Goal: Information Seeking & Learning: Compare options

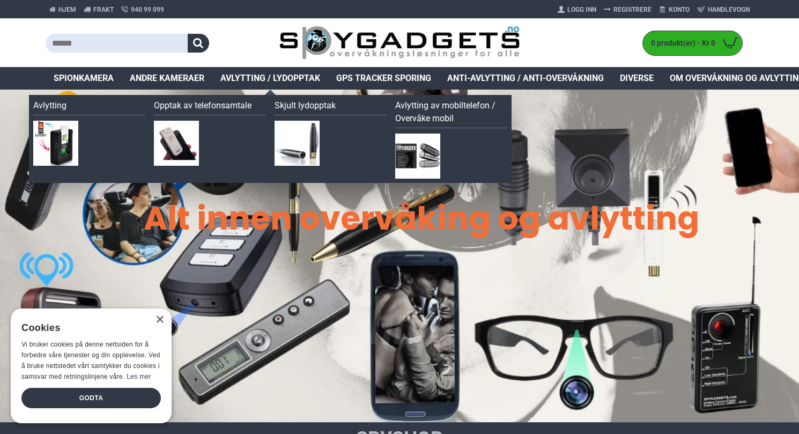
click at [269, 78] on span "Avlytting / Lydopptak" at bounding box center [270, 78] width 100 height 13
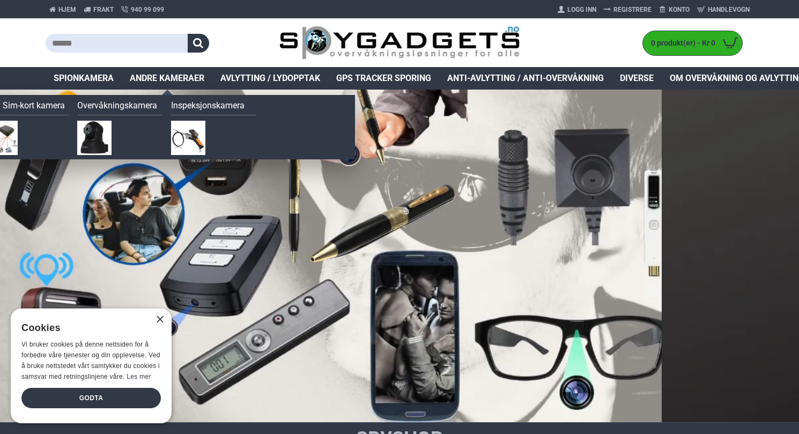
click at [154, 72] on span "Andre kameraer" at bounding box center [167, 78] width 74 height 13
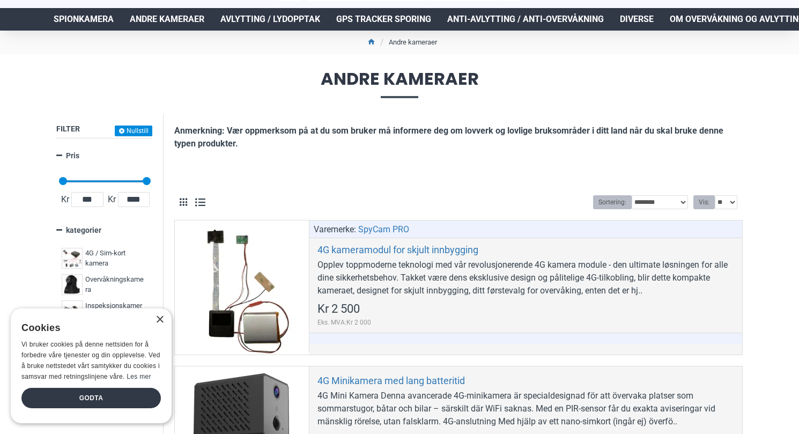
scroll to position [147, 0]
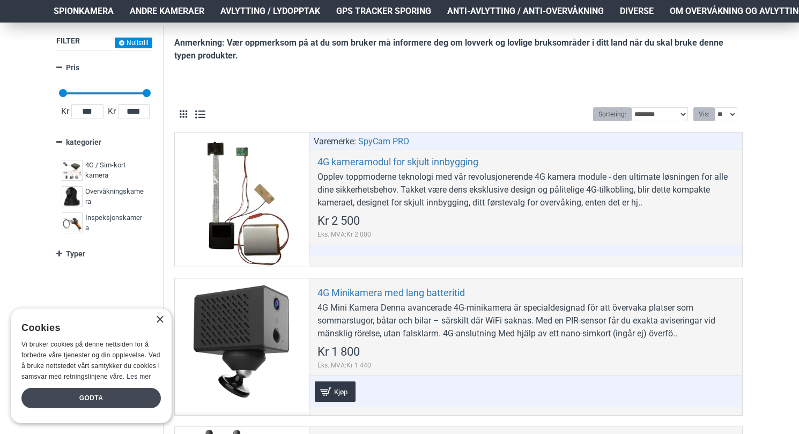
click at [102, 400] on div "Godta" at bounding box center [90, 397] width 139 height 20
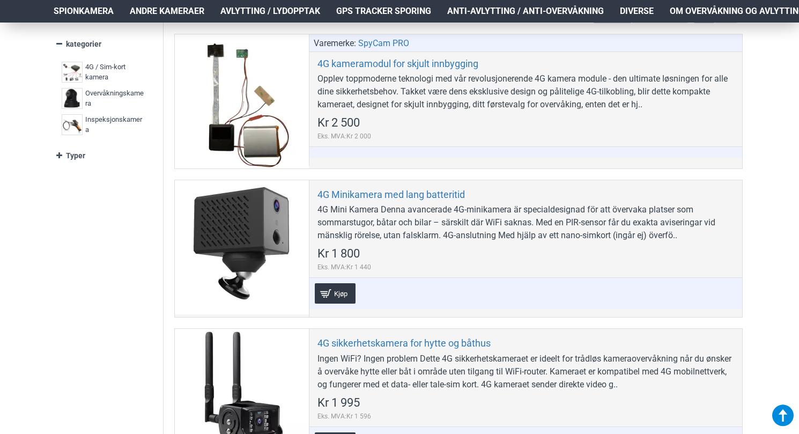
scroll to position [0, 0]
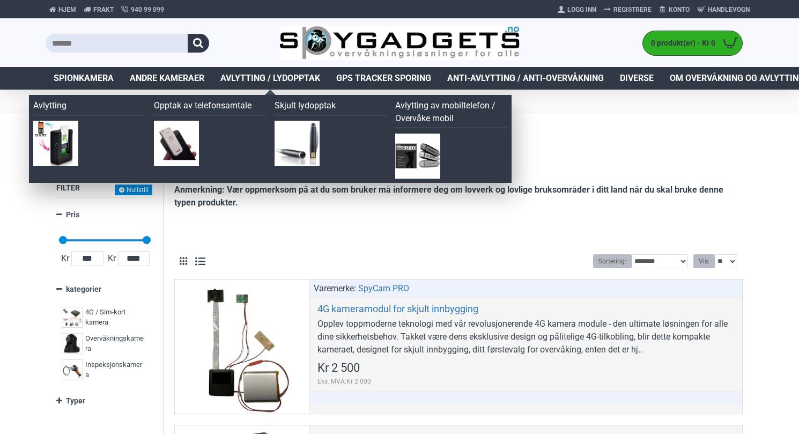
click at [300, 85] on link "Avlytting / Lydopptak" at bounding box center [270, 78] width 116 height 23
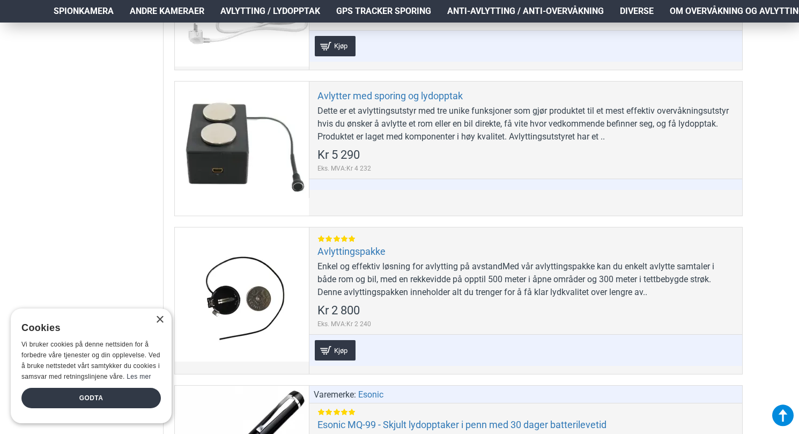
scroll to position [938, 0]
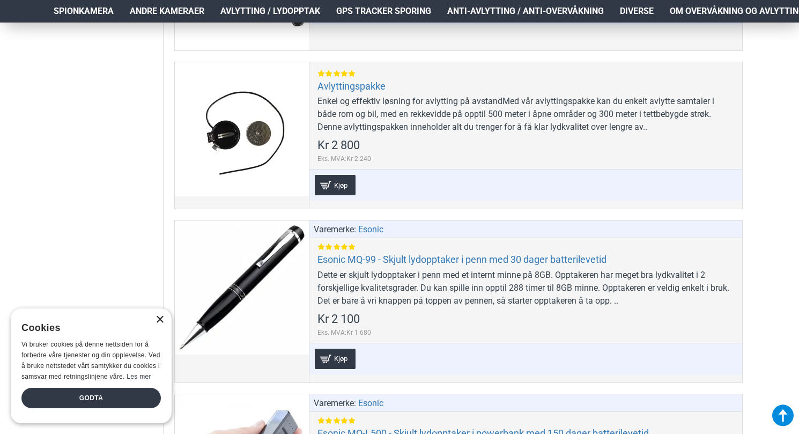
click at [158, 316] on div "×" at bounding box center [159, 320] width 8 height 8
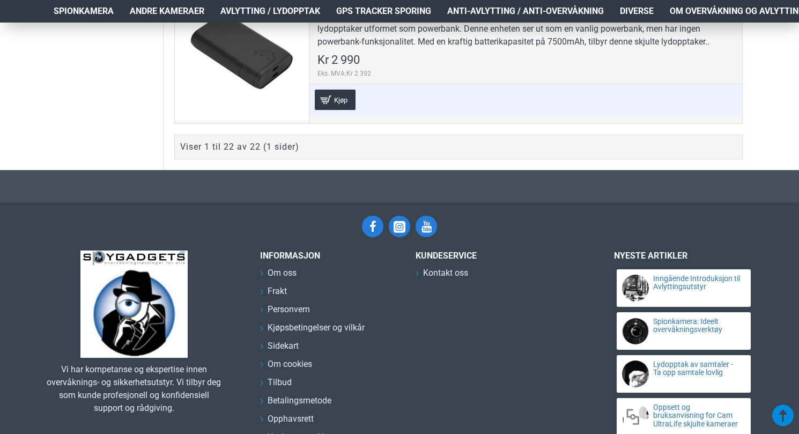
scroll to position [3760, 0]
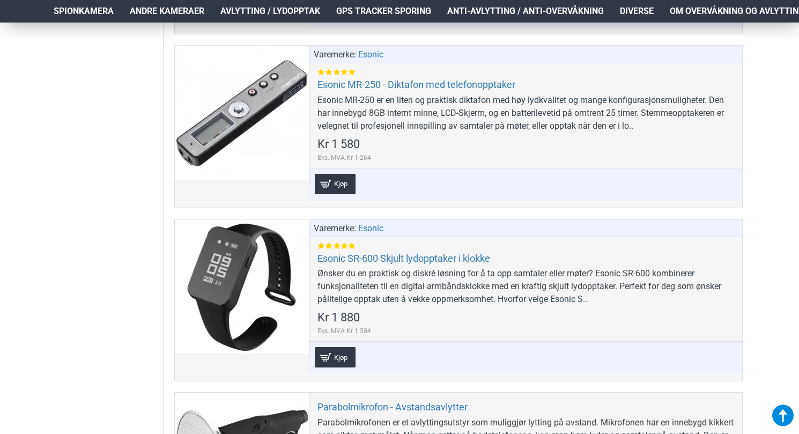
scroll to position [1631, 0]
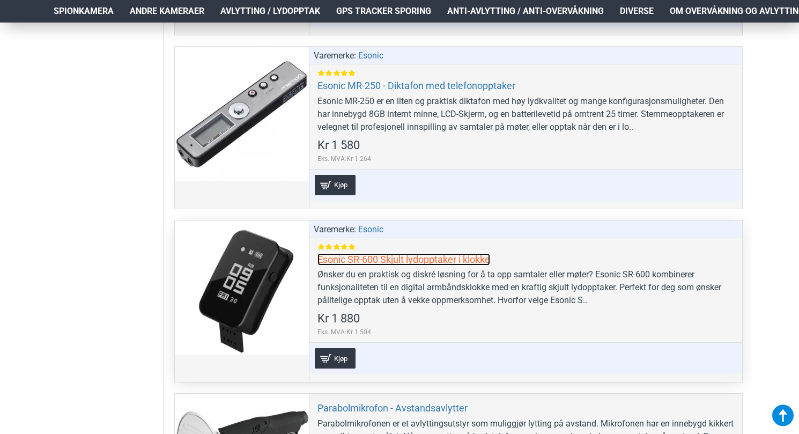
click at [403, 260] on link "Esonic SR-600 Skjult lydopptaker i klokke" at bounding box center [403, 259] width 173 height 12
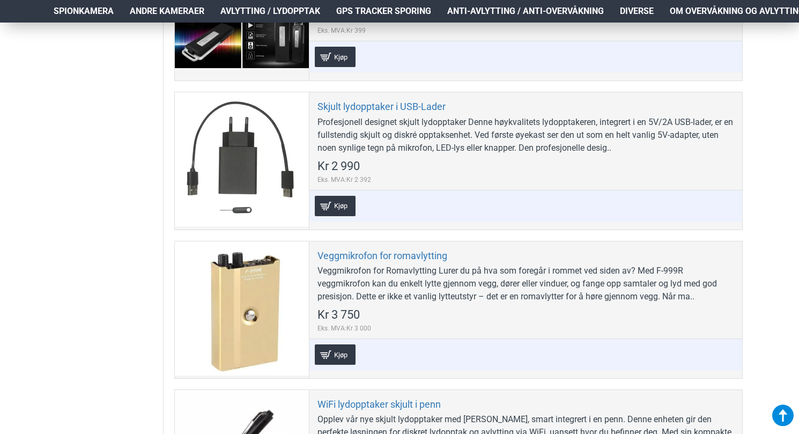
scroll to position [2418, 0]
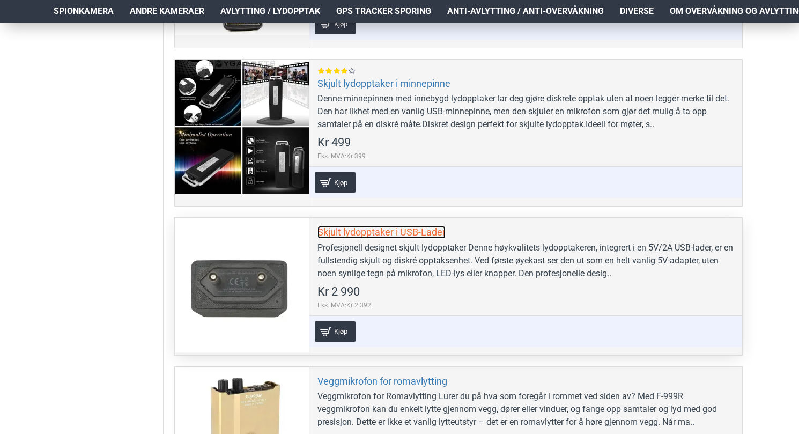
click at [394, 233] on link "Skjult lydopptaker i USB-Lader" at bounding box center [381, 232] width 128 height 12
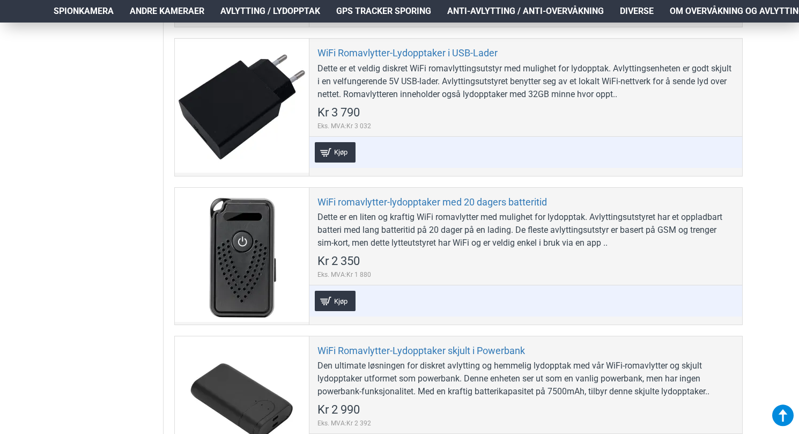
scroll to position [3351, 0]
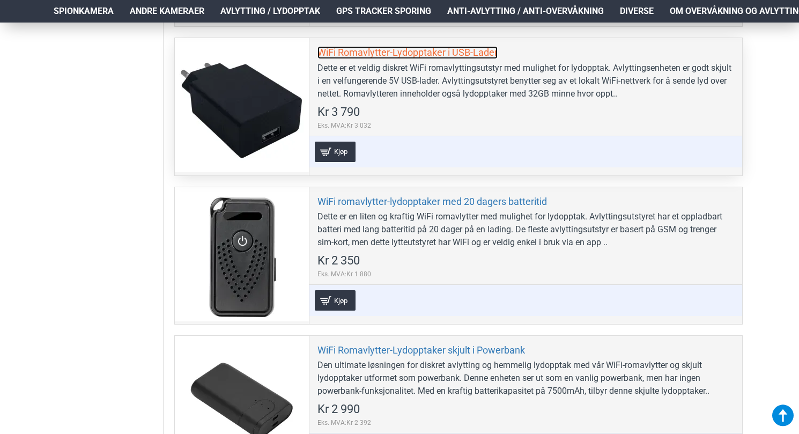
click at [381, 54] on link "WiFi Romavlytter-Lydopptaker i USB-Lader" at bounding box center [407, 52] width 180 height 12
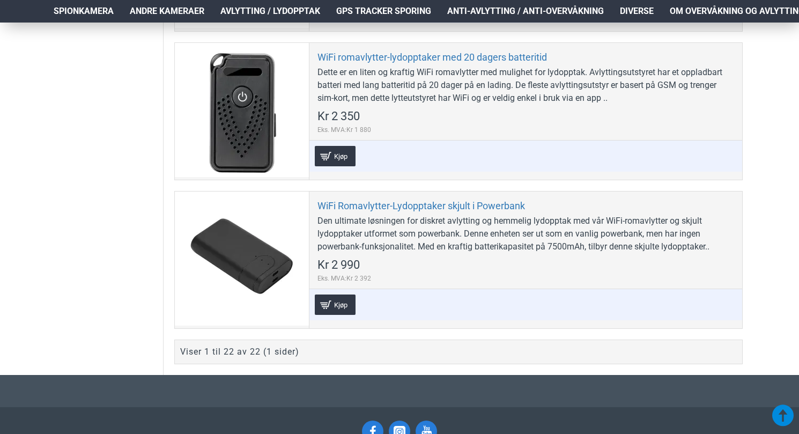
scroll to position [3623, 0]
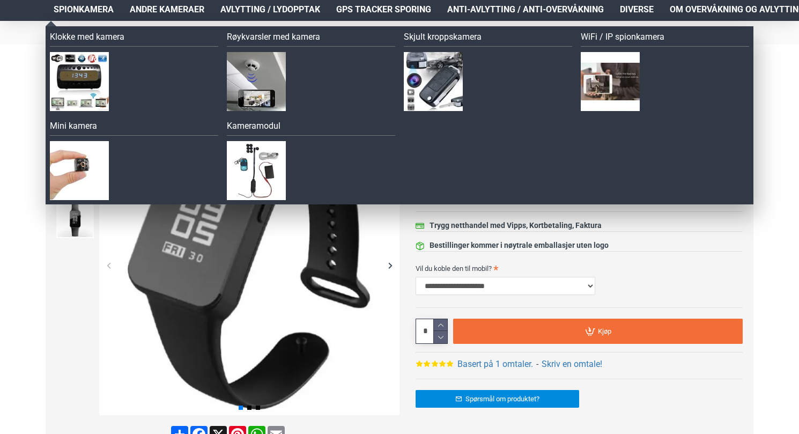
scroll to position [99, 0]
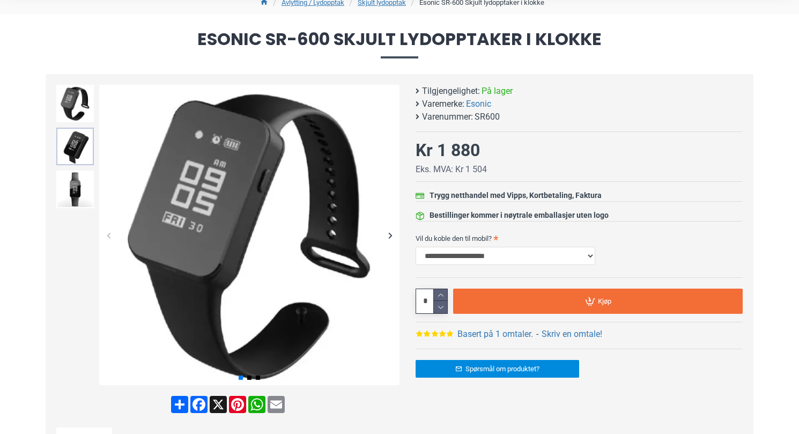
click at [73, 149] on img at bounding box center [75, 147] width 38 height 38
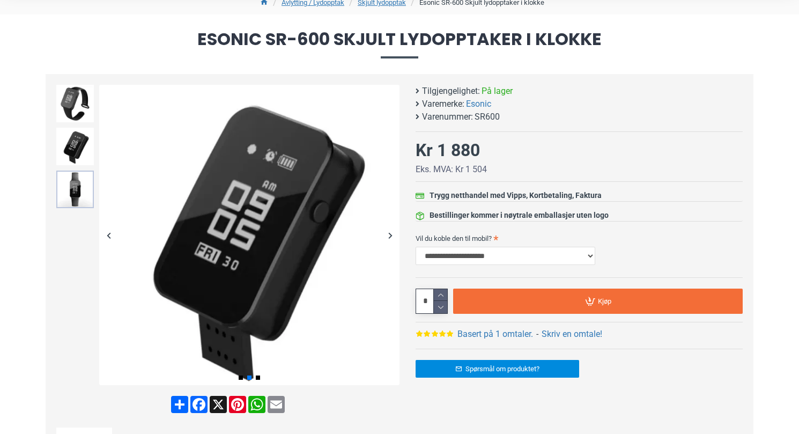
click at [77, 180] on img at bounding box center [75, 189] width 38 height 38
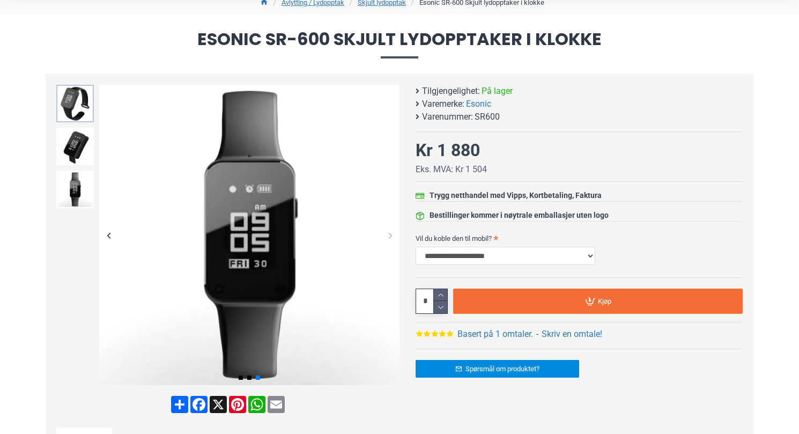
click at [77, 113] on img at bounding box center [75, 104] width 38 height 38
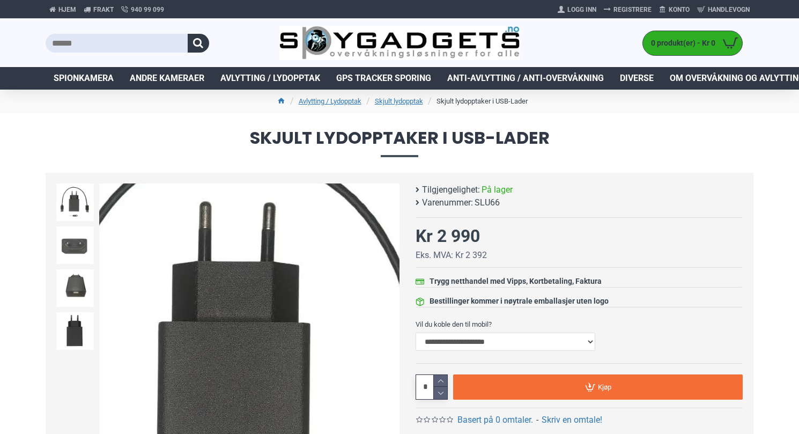
click at [250, 279] on img at bounding box center [249, 333] width 300 height 300
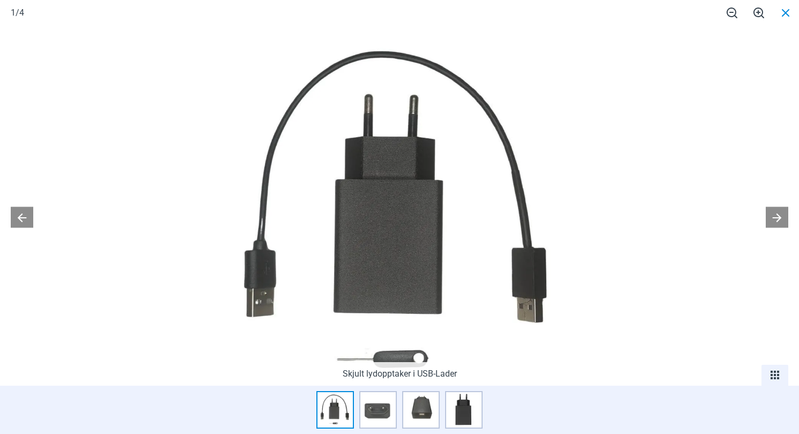
click at [783, 9] on span at bounding box center [785, 12] width 27 height 25
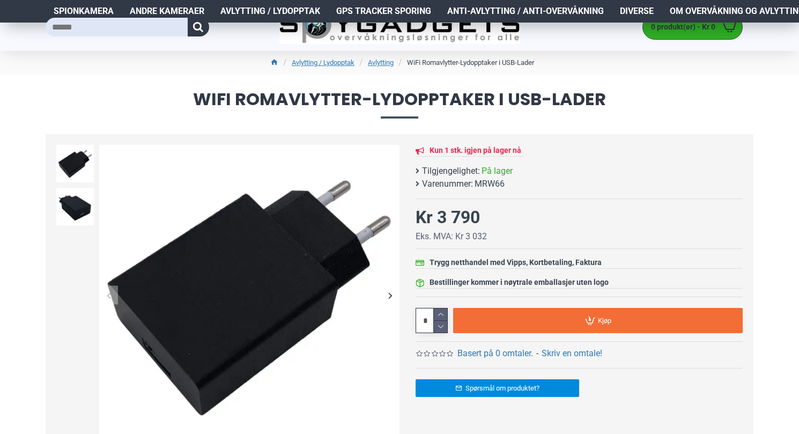
scroll to position [124, 0]
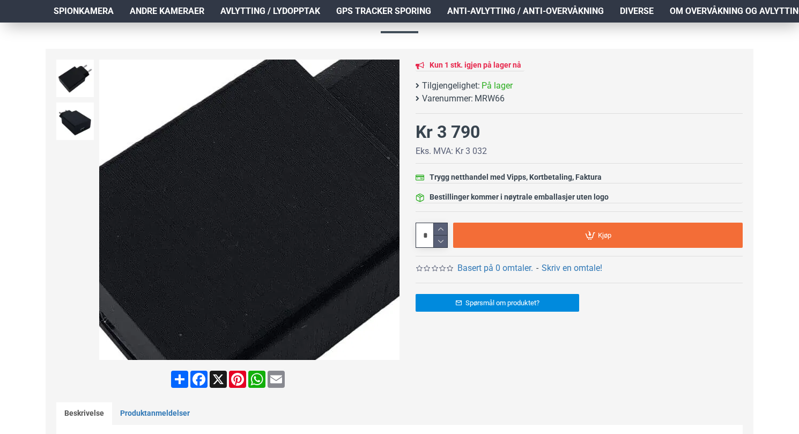
click at [170, 176] on img at bounding box center [249, 209] width 300 height 300
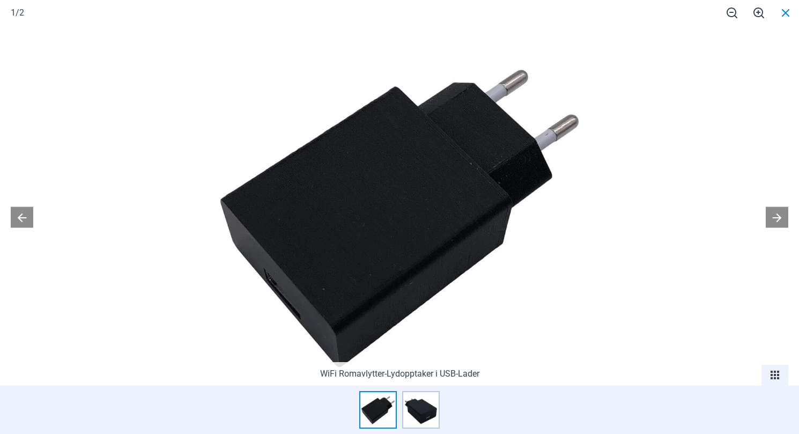
click at [787, 13] on span at bounding box center [785, 12] width 27 height 25
